Goal: Information Seeking & Learning: Check status

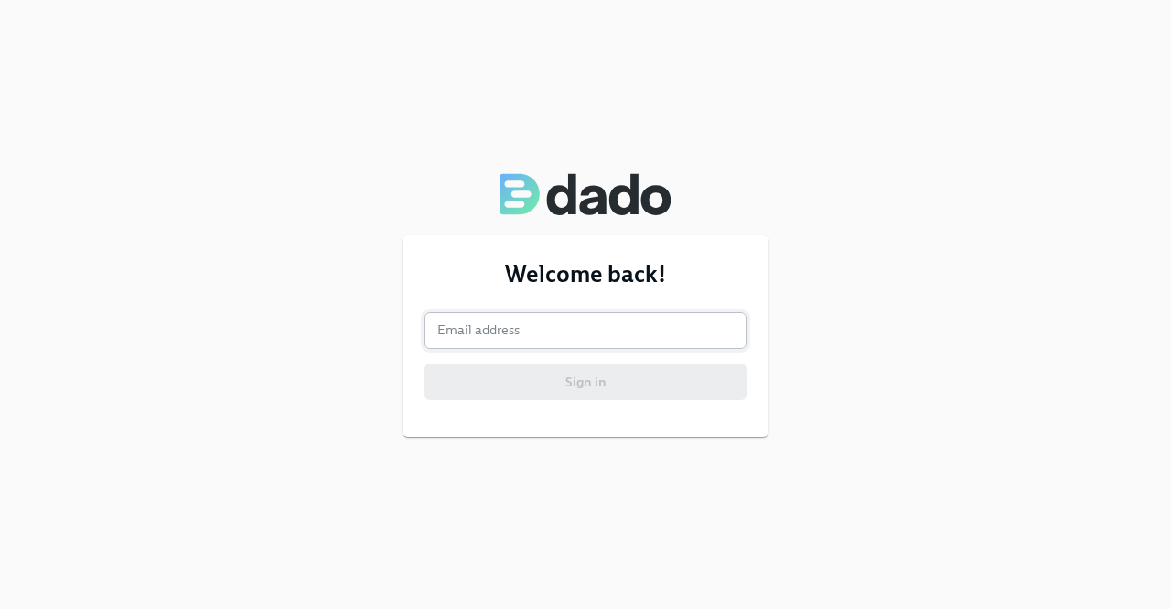
click at [547, 334] on input "email" at bounding box center [586, 330] width 322 height 37
type input "[PERSON_NAME][EMAIL_ADDRESS][PERSON_NAME][DOMAIN_NAME]"
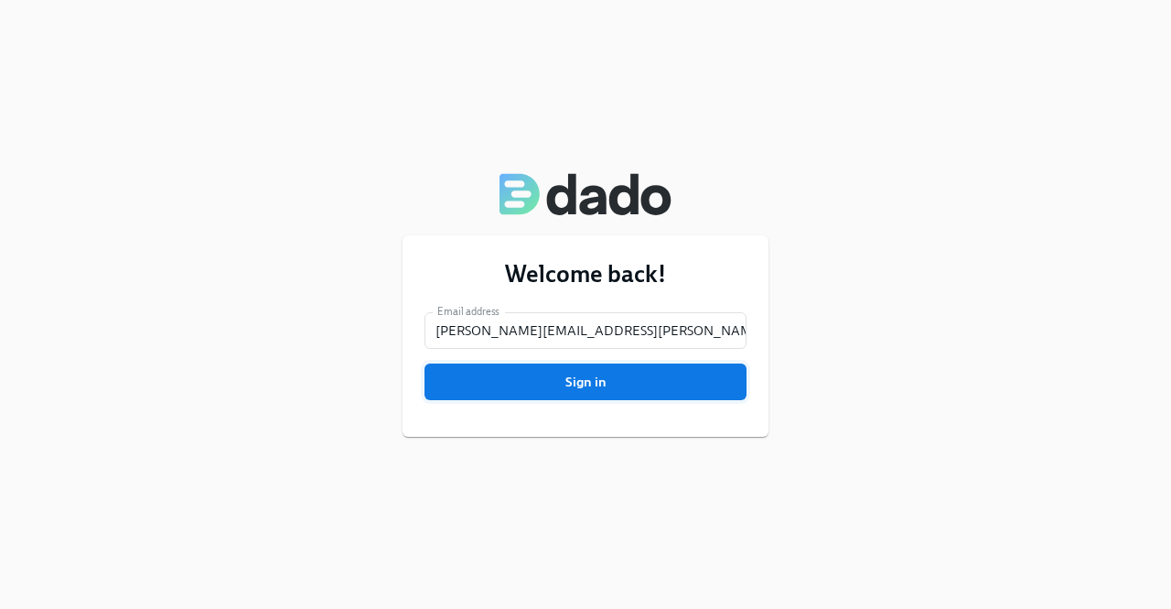
click at [575, 377] on span "Sign in" at bounding box center [585, 381] width 296 height 18
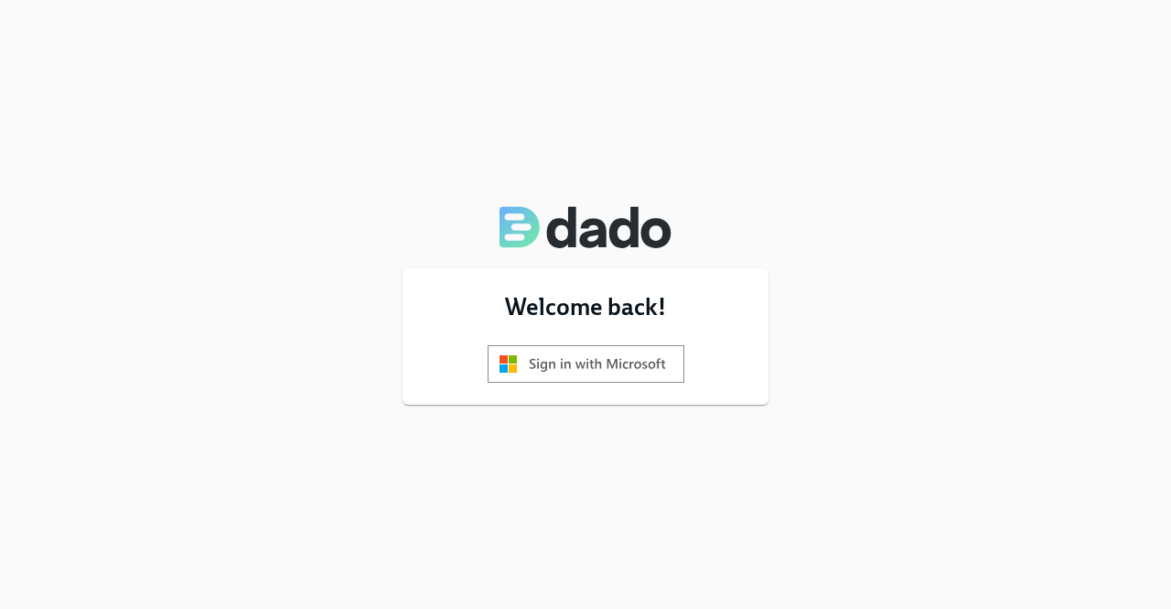
click at [589, 376] on img at bounding box center [586, 364] width 197 height 38
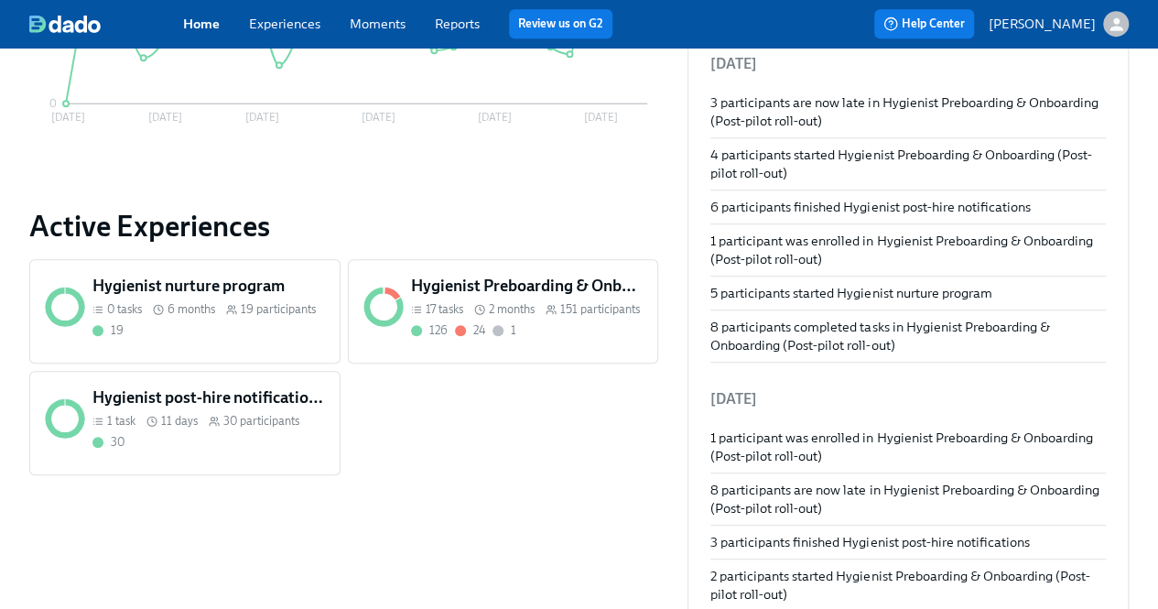
scroll to position [549, 0]
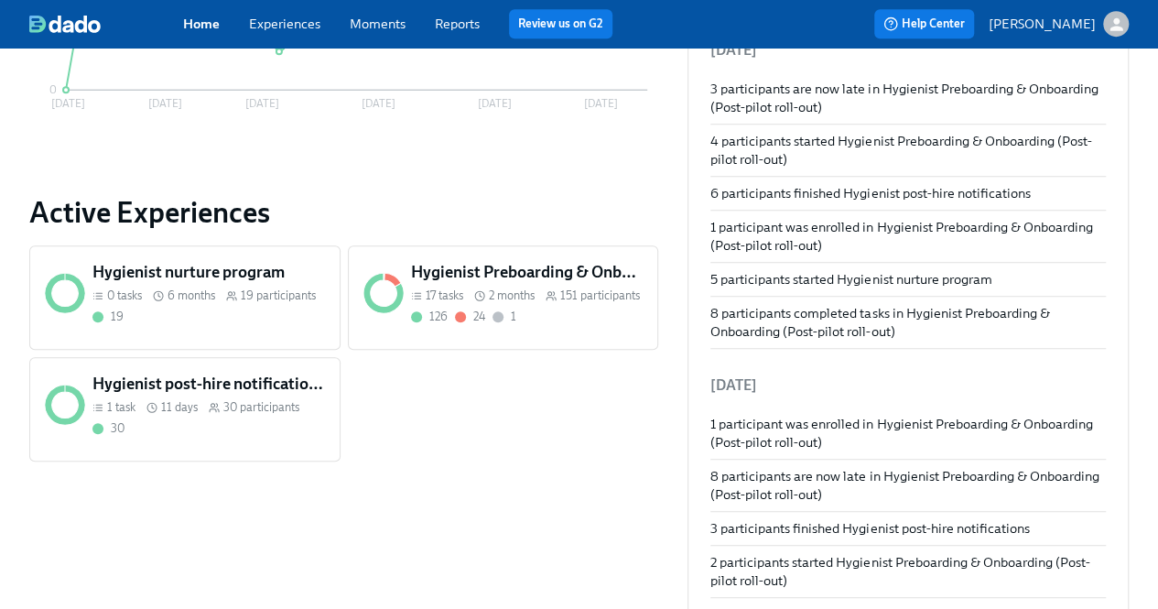
click at [513, 268] on h5 "Hygienist Preboarding & Onboarding (Post-pilot roll-out)" at bounding box center [527, 272] width 232 height 22
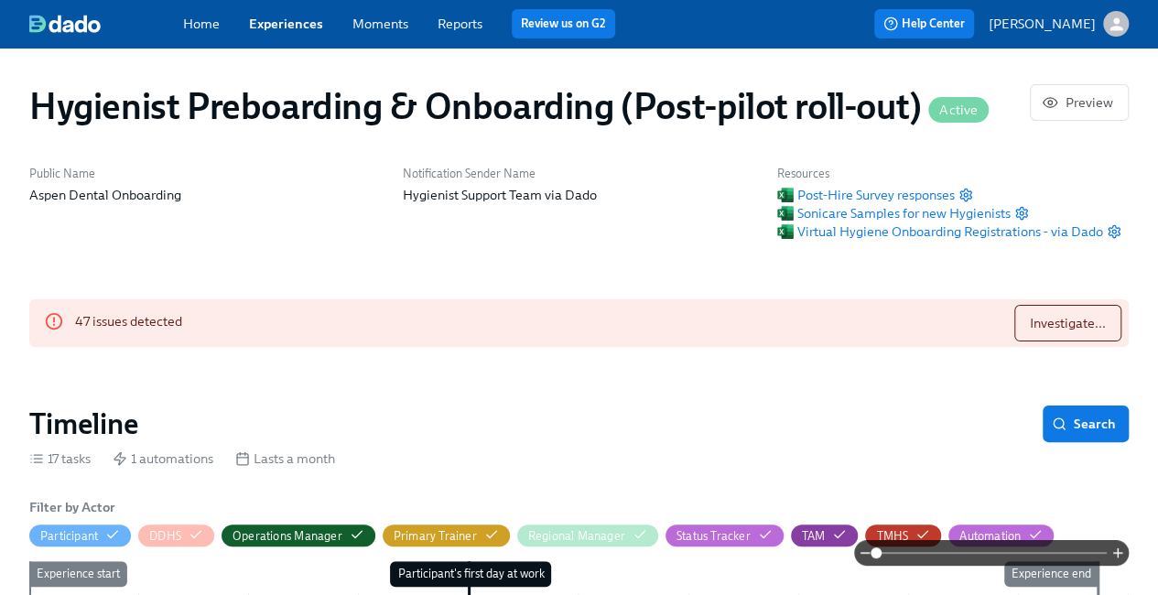
scroll to position [92, 0]
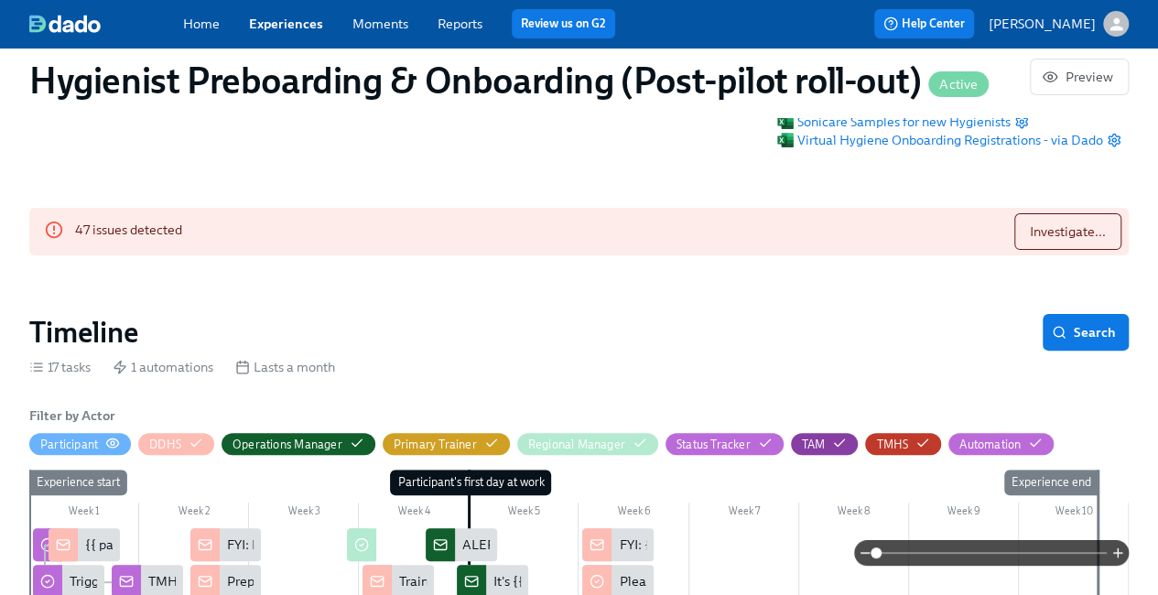
click at [97, 443] on div "Participant" at bounding box center [69, 444] width 58 height 17
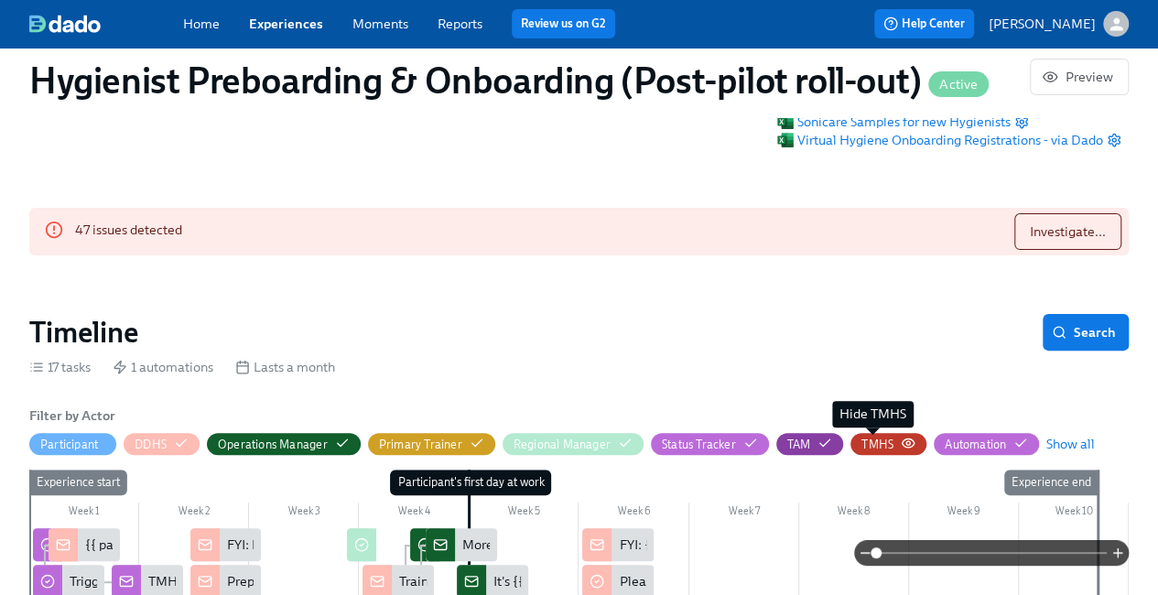
click at [884, 444] on div "TMHS" at bounding box center [877, 444] width 32 height 17
click at [882, 451] on div "TMHS" at bounding box center [877, 444] width 32 height 17
click at [781, 449] on span "TAM" at bounding box center [810, 444] width 68 height 17
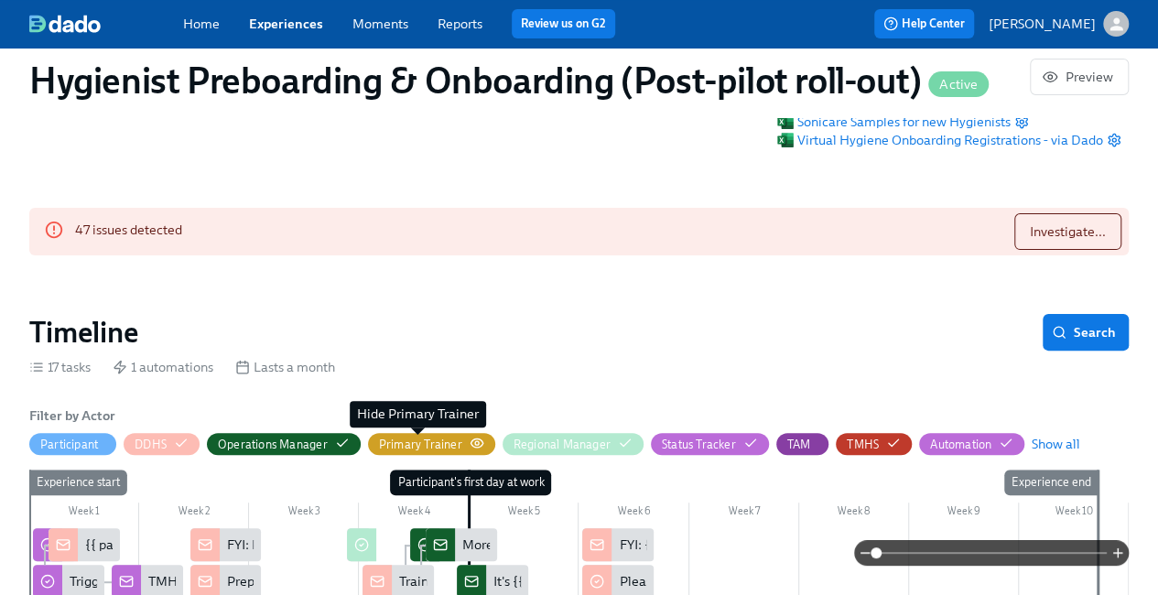
click at [403, 445] on div "Primary Trainer" at bounding box center [420, 444] width 83 height 17
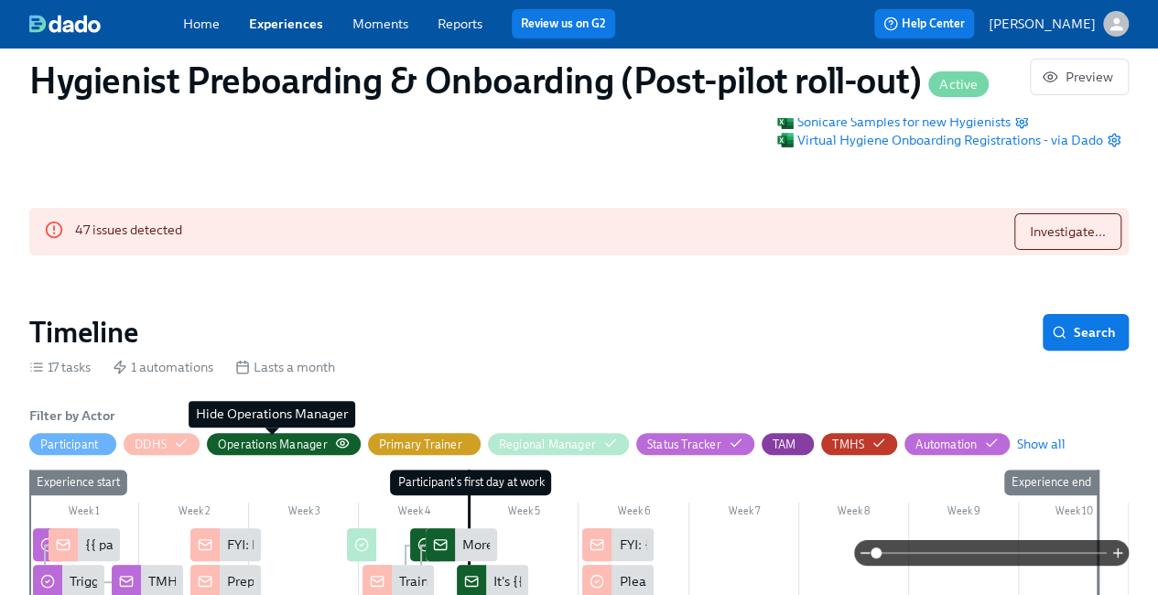
click at [277, 444] on div "Operations Manager" at bounding box center [273, 444] width 110 height 17
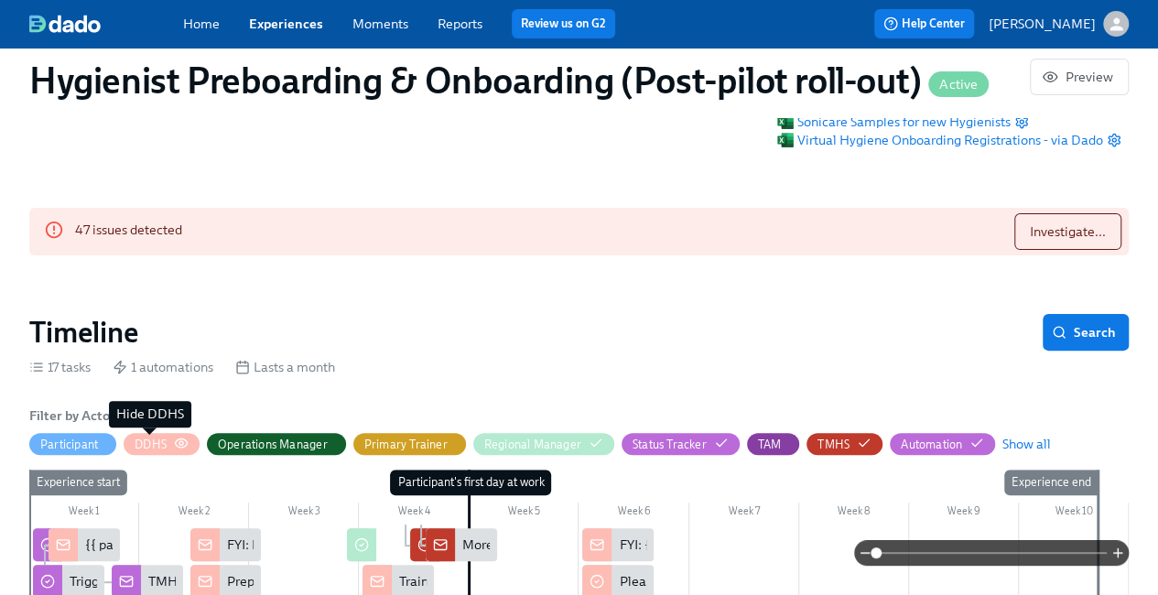
click at [145, 446] on div "DDHS" at bounding box center [151, 444] width 32 height 17
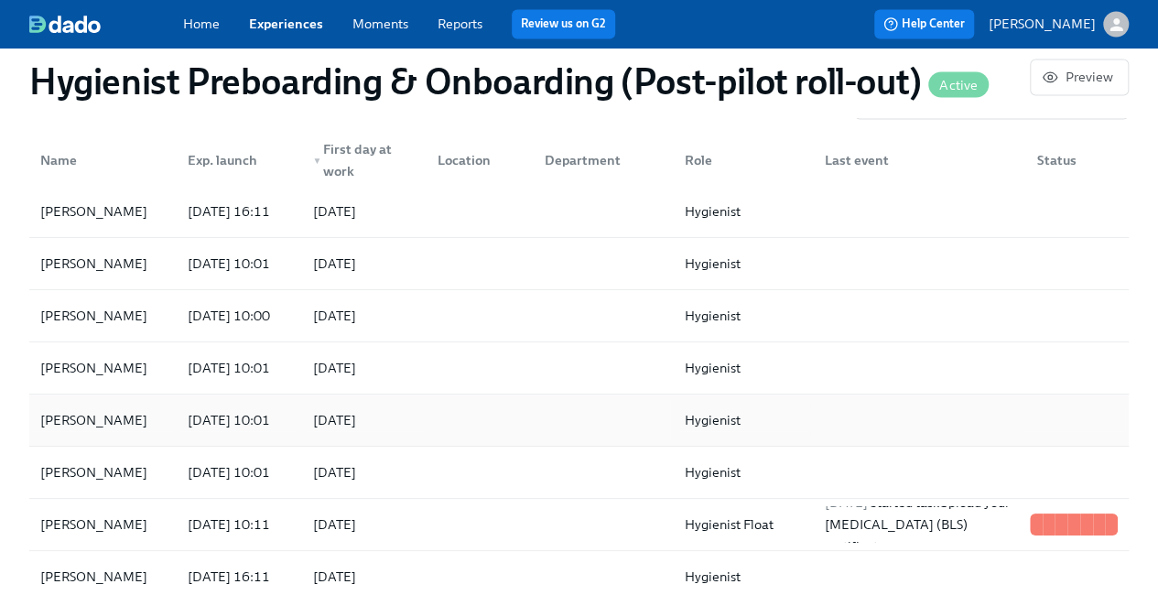
scroll to position [1556, 0]
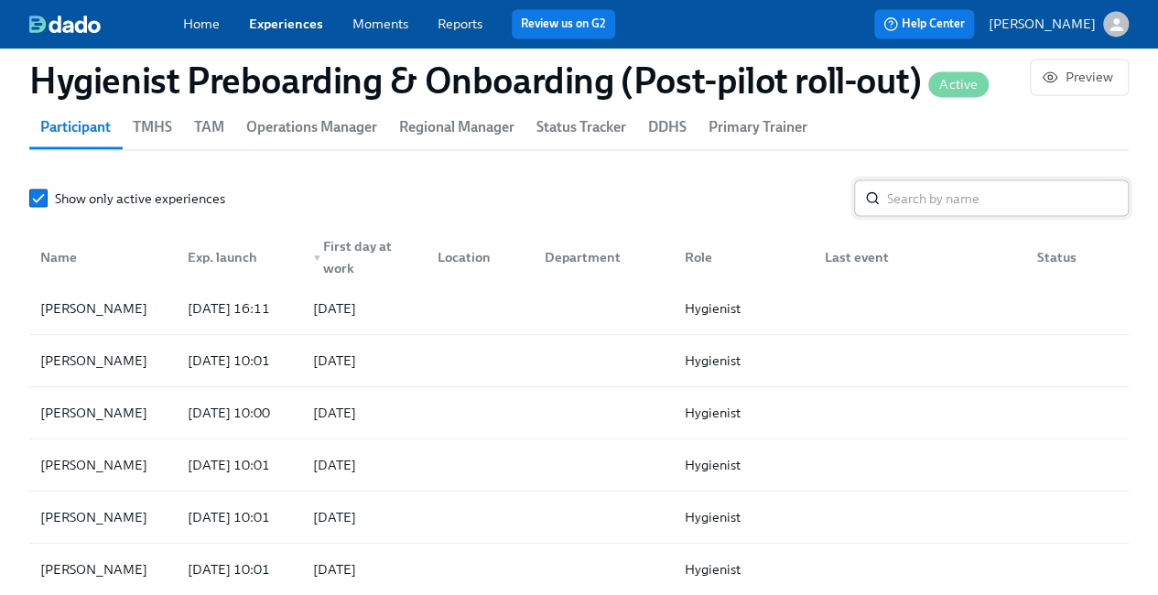
click at [999, 194] on input "search" at bounding box center [1008, 197] width 242 height 37
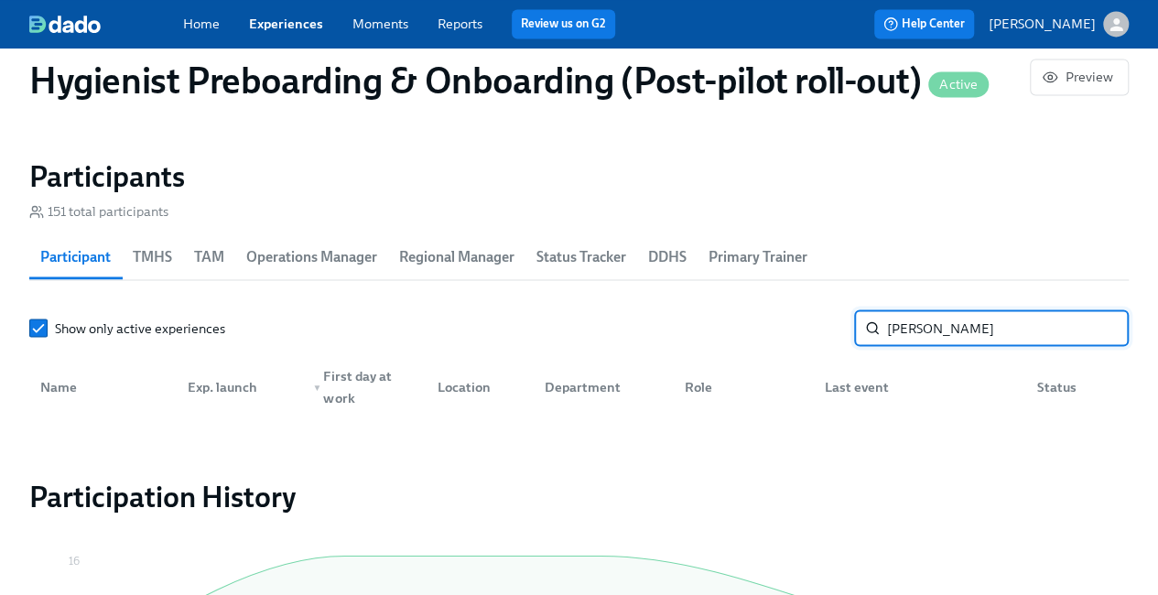
scroll to position [1437, 0]
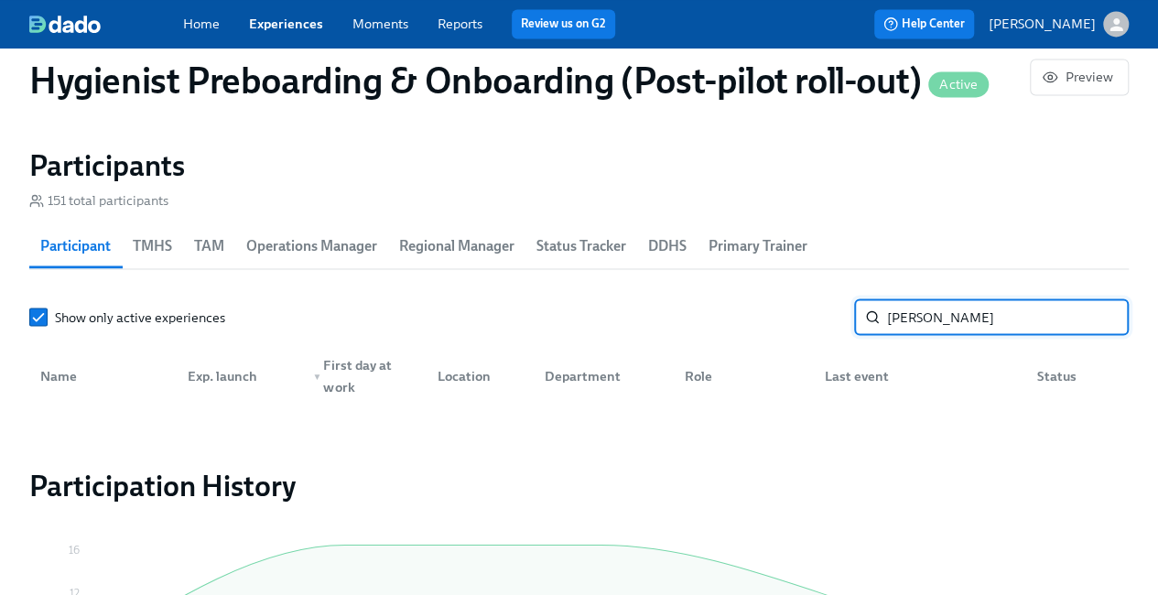
type input "Kay-Trenia Porter"
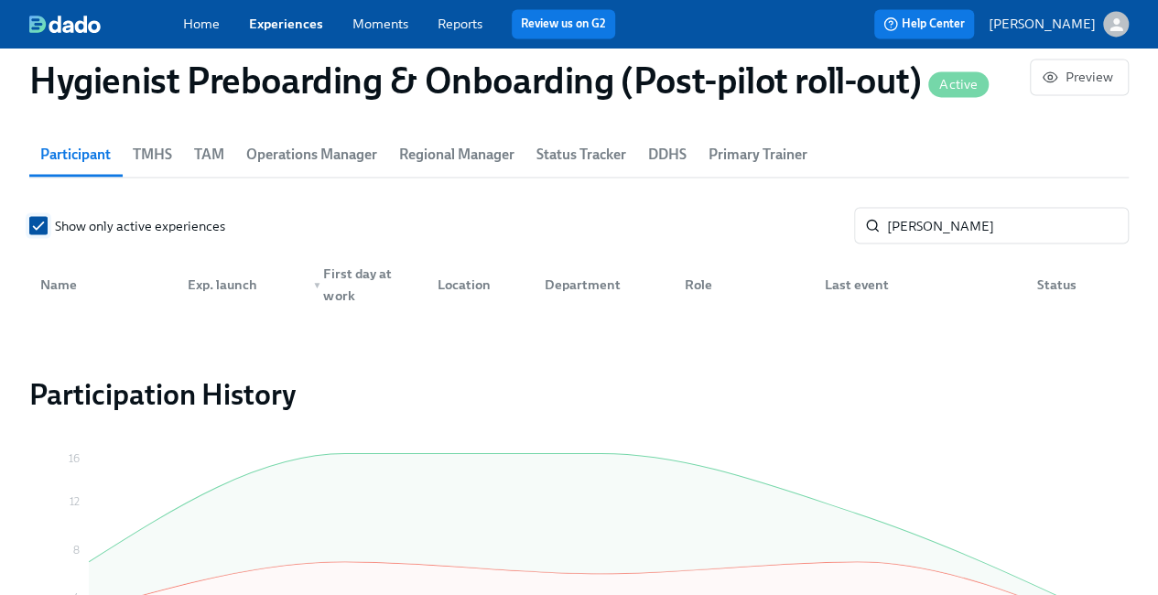
click at [41, 224] on input "Show only active experiences" at bounding box center [38, 225] width 16 height 16
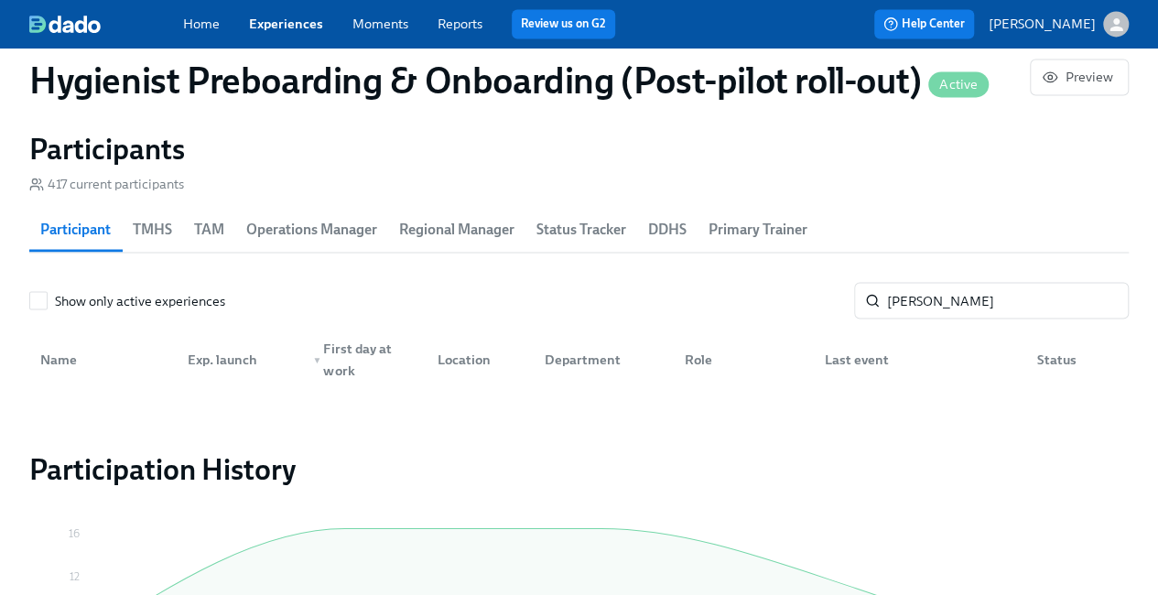
scroll to position [1437, 0]
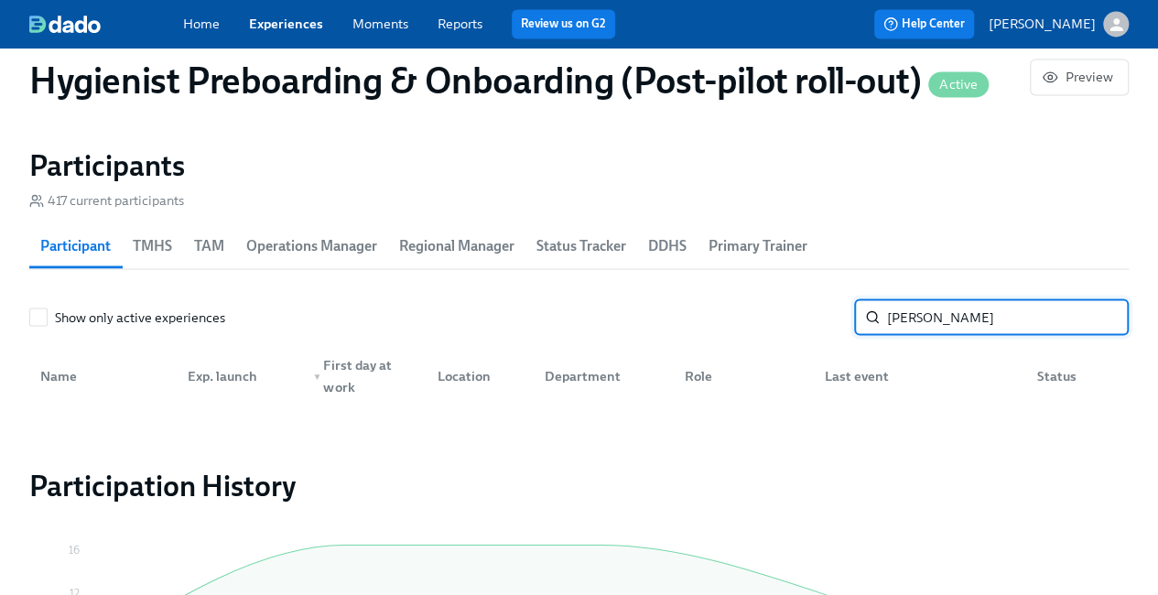
drag, startPoint x: 1027, startPoint y: 319, endPoint x: 847, endPoint y: 308, distance: 179.7
click at [847, 308] on div "Show only active experiences Kay-Trenia Porter ​" at bounding box center [578, 316] width 1099 height 37
click at [159, 243] on span "TMHS" at bounding box center [152, 246] width 39 height 26
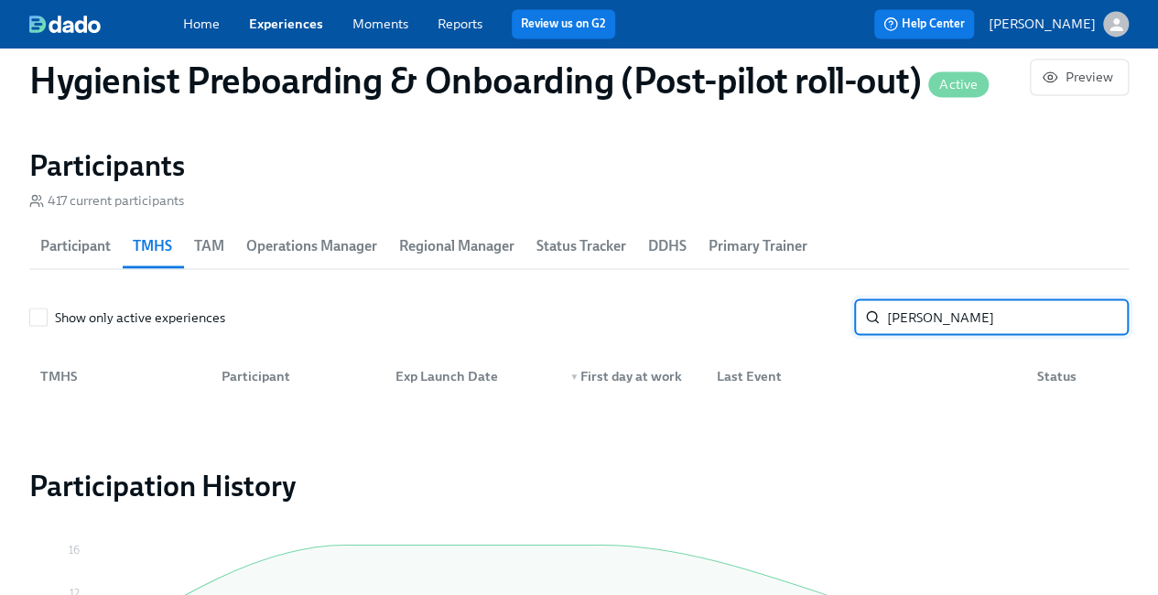
type input "Jenny Reed"
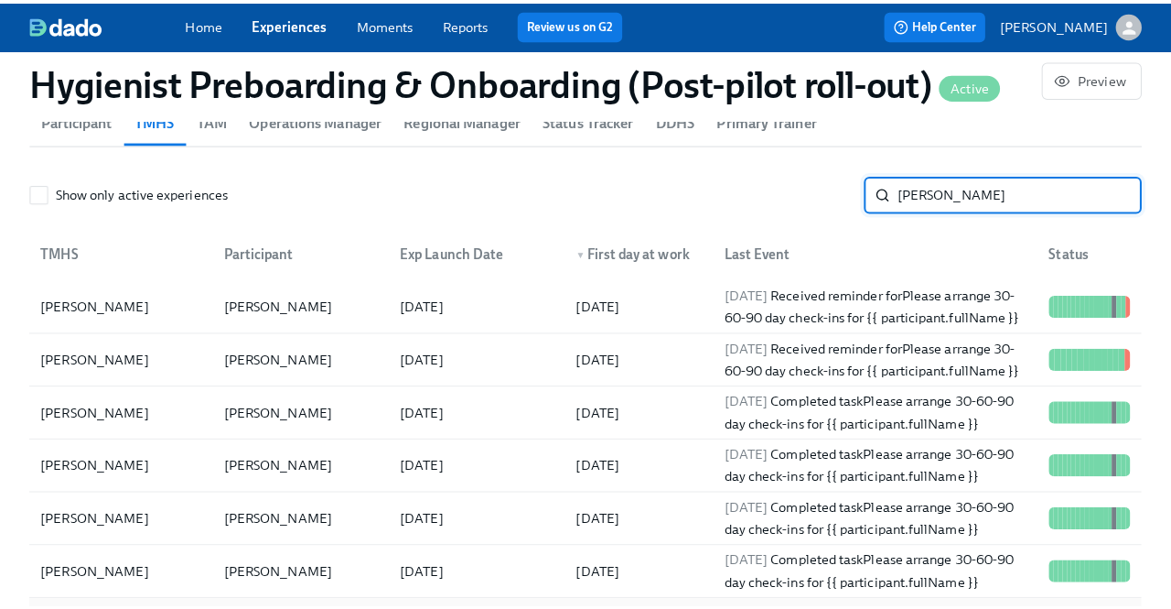
scroll to position [1528, 0]
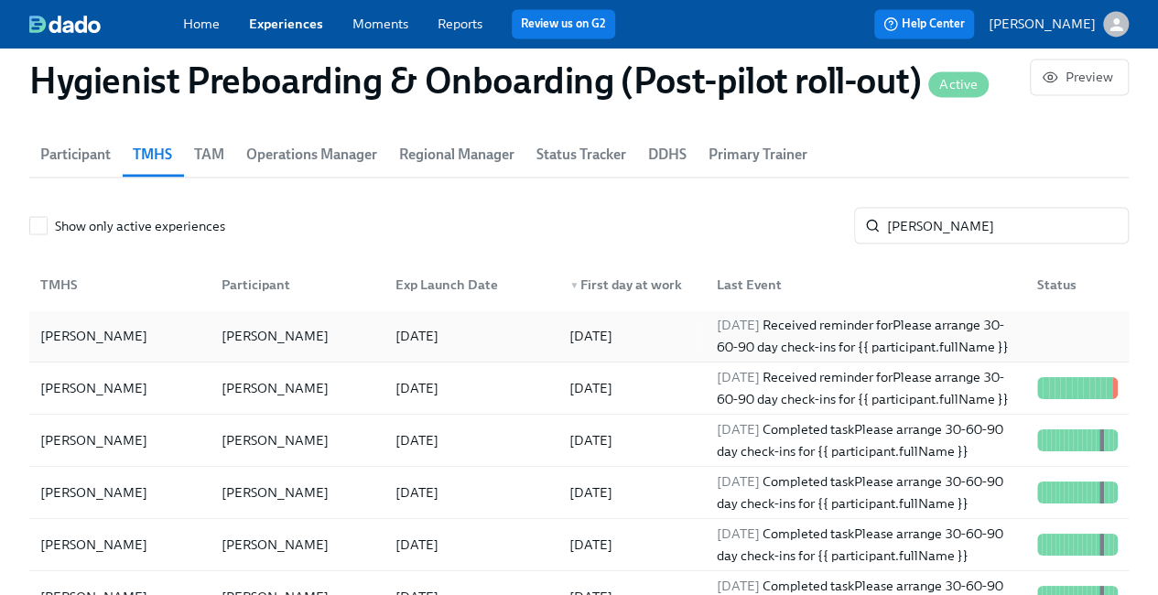
click at [1054, 340] on div at bounding box center [1073, 335] width 102 height 37
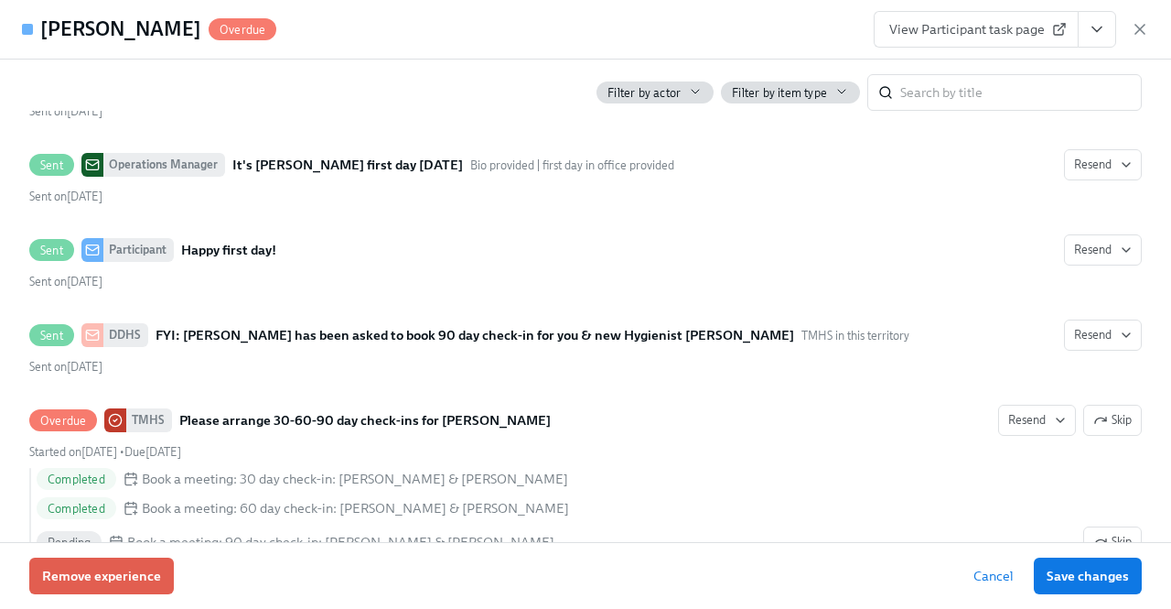
scroll to position [0, 29663]
